Goal: Transaction & Acquisition: Purchase product/service

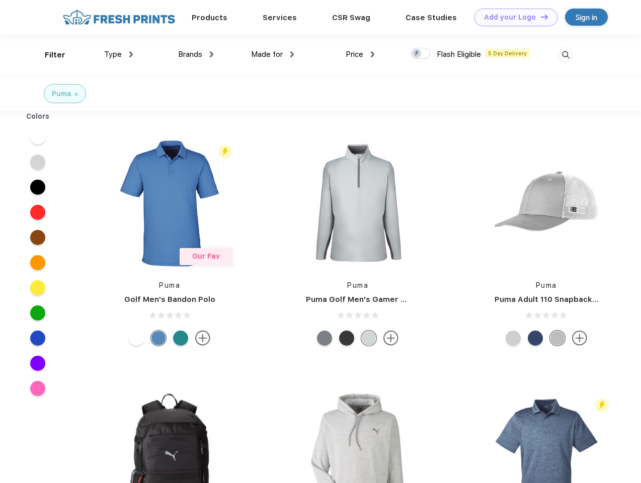
click at [512, 17] on link "Add your Logo Design Tool" at bounding box center [515, 18] width 83 height 18
click at [0, 0] on div "Design Tool" at bounding box center [0, 0] width 0 height 0
click at [540, 17] on link "Add your Logo Design Tool" at bounding box center [515, 18] width 83 height 18
click at [48, 55] on div "Filter" at bounding box center [55, 55] width 21 height 12
click at [119, 54] on span "Type" at bounding box center [113, 54] width 18 height 9
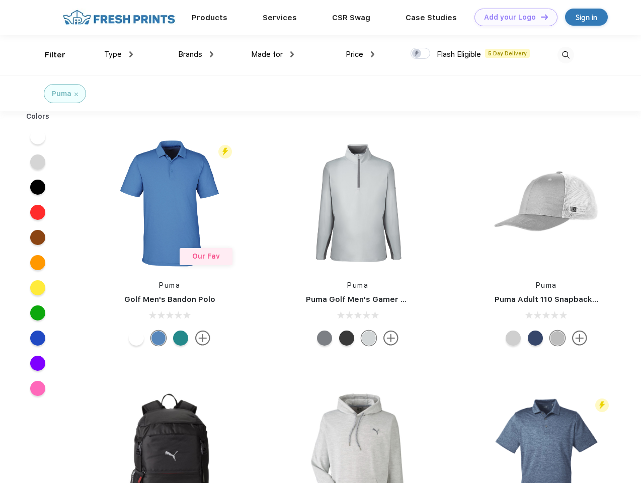
click at [196, 54] on span "Brands" at bounding box center [190, 54] width 24 height 9
click at [273, 54] on span "Made for" at bounding box center [267, 54] width 32 height 9
click at [360, 54] on span "Price" at bounding box center [355, 54] width 18 height 9
click at [421, 54] on div at bounding box center [421, 53] width 20 height 11
click at [417, 54] on input "checkbox" at bounding box center [414, 50] width 7 height 7
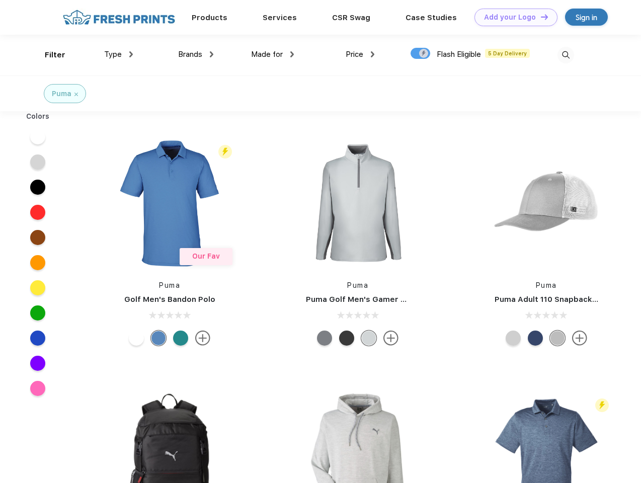
click at [566, 55] on img at bounding box center [565, 55] width 17 height 17
